Goal: Task Accomplishment & Management: Use online tool/utility

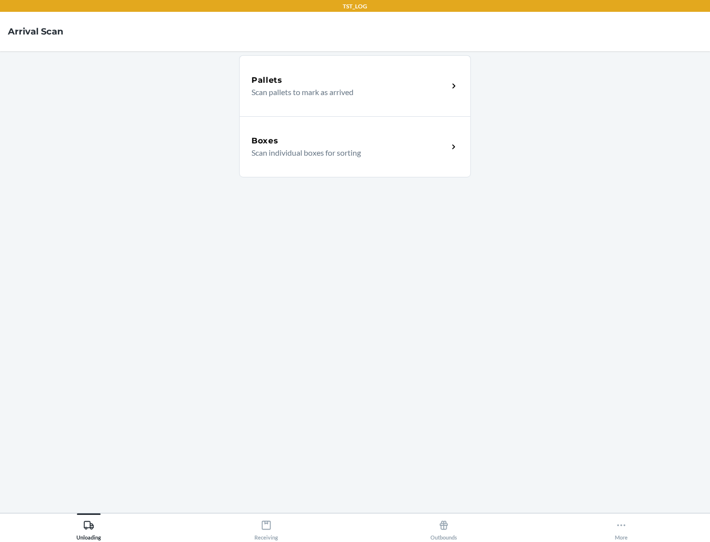
click at [350, 141] on div "Boxes" at bounding box center [350, 141] width 197 height 12
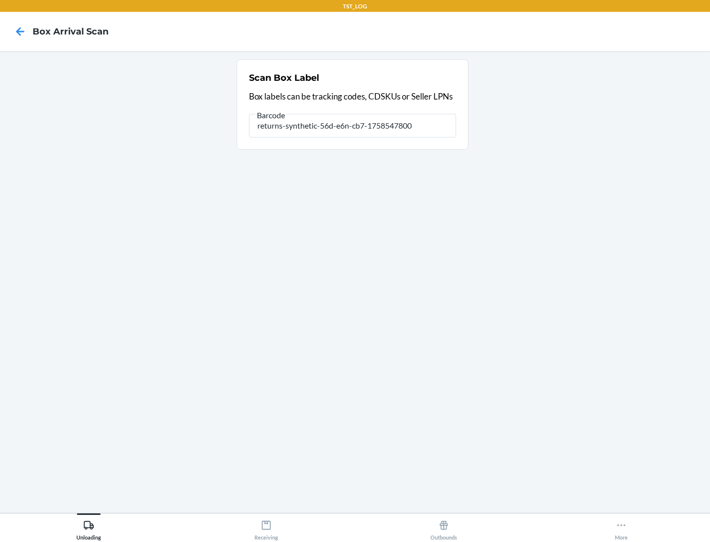
type input "returns-synthetic-56d-e6n-cb7-1758547800"
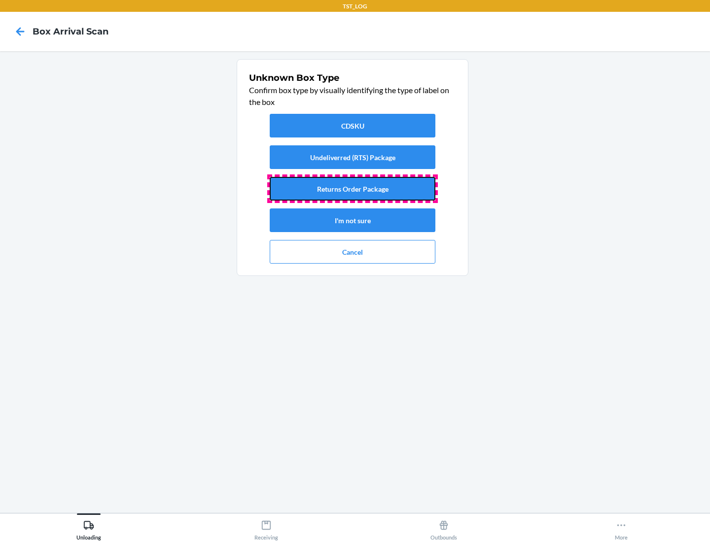
click at [353, 189] on button "Returns Order Package" at bounding box center [353, 189] width 166 height 24
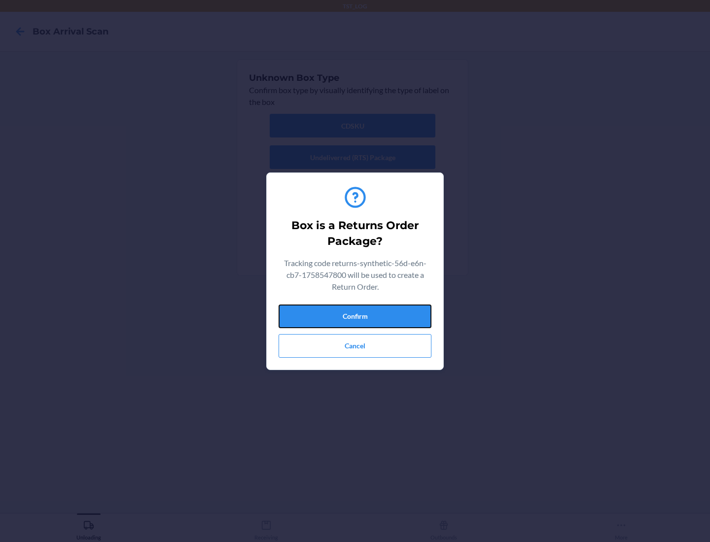
click at [355, 316] on button "Confirm" at bounding box center [355, 317] width 153 height 24
